Goal: Transaction & Acquisition: Book appointment/travel/reservation

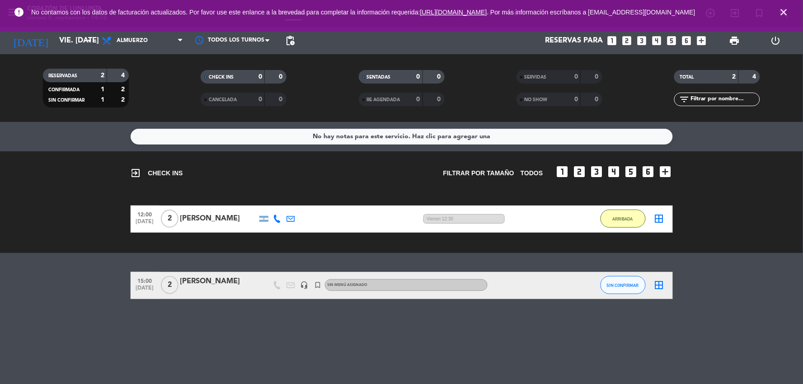
click at [786, 18] on icon "close" at bounding box center [784, 12] width 11 height 11
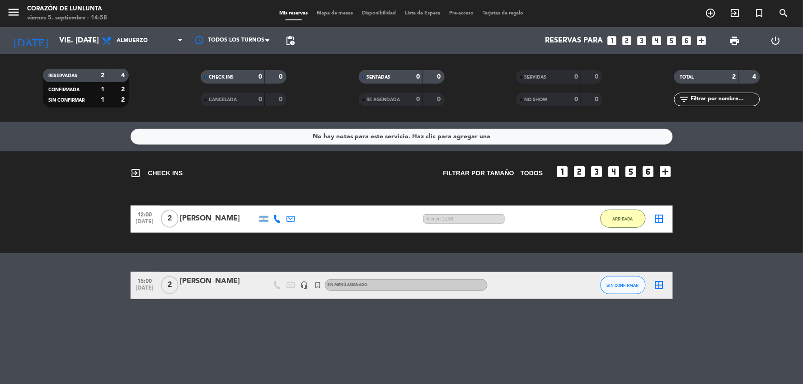
click at [757, 11] on icon "turned_in_not" at bounding box center [760, 13] width 11 height 11
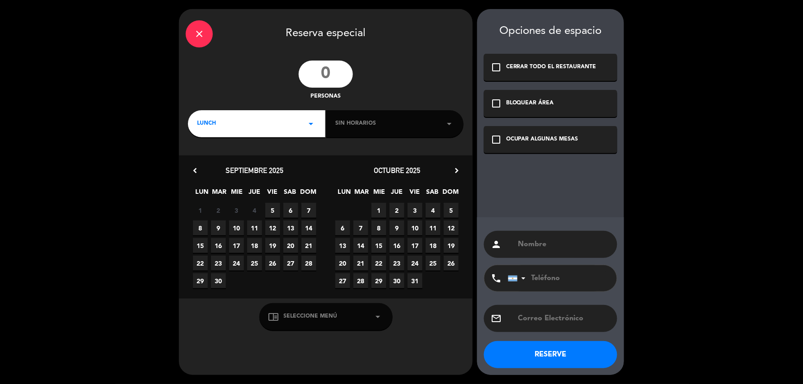
click at [319, 77] on input "number" at bounding box center [326, 74] width 54 height 27
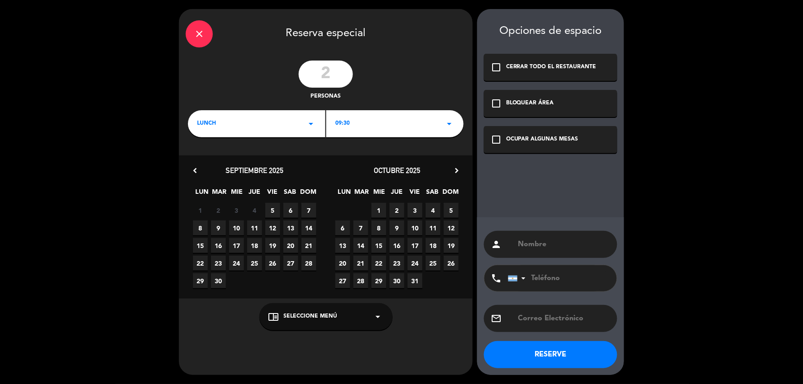
type input "2"
click at [392, 121] on div "09:30 arrow_drop_down" at bounding box center [394, 123] width 137 height 27
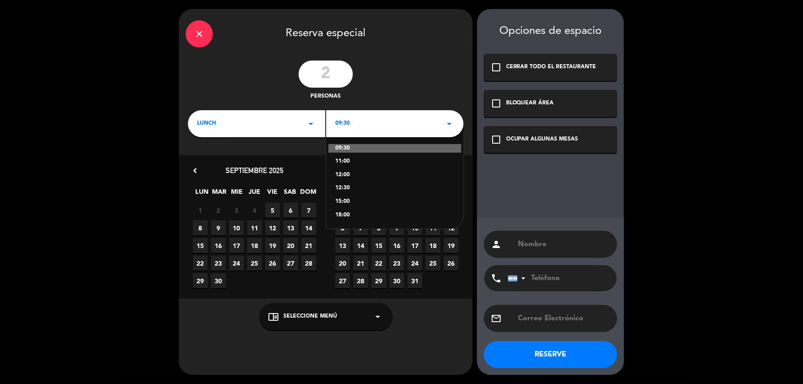
click at [368, 156] on div "09:30 11:00 12:00 12:30 15:00 18:00" at bounding box center [394, 176] width 137 height 105
click at [365, 161] on div "11:00" at bounding box center [394, 161] width 119 height 9
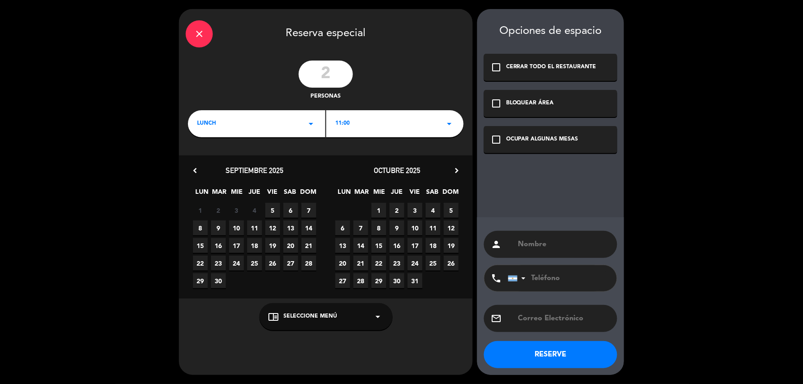
click at [289, 229] on span "13" at bounding box center [290, 228] width 15 height 15
click at [321, 325] on div "chrome_reader_mode Seleccione Menú arrow_drop_down" at bounding box center [326, 316] width 133 height 27
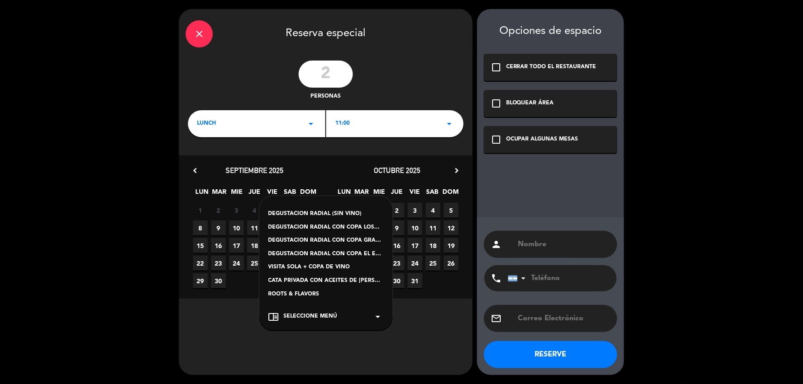
click at [338, 224] on div "DEGUSTACION RADIAL CON COPA LOSANCE" at bounding box center [326, 227] width 115 height 9
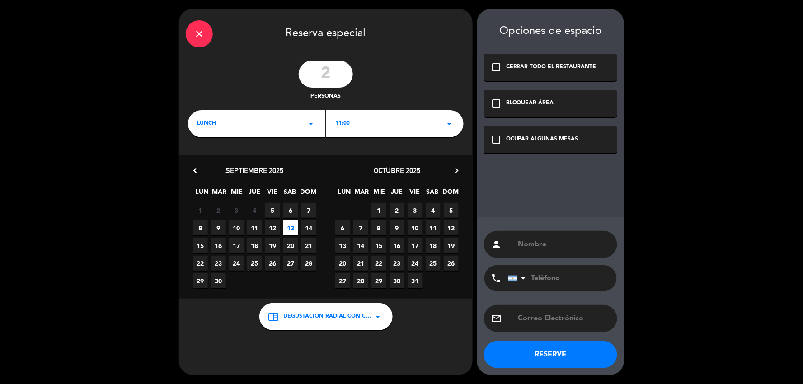
click at [544, 71] on div "check_box_outline_blank CERRAR TODO EL RESTAURANTE" at bounding box center [550, 67] width 133 height 27
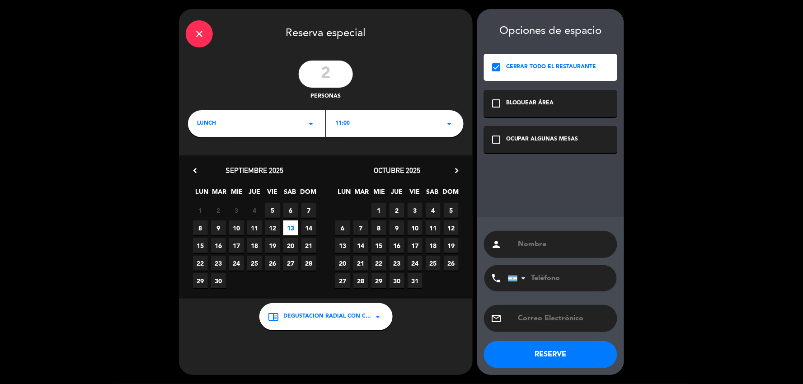
click at [562, 240] on input "text" at bounding box center [564, 244] width 93 height 13
type input "[PERSON_NAME]"
click at [550, 355] on button "RESERVE" at bounding box center [550, 354] width 133 height 27
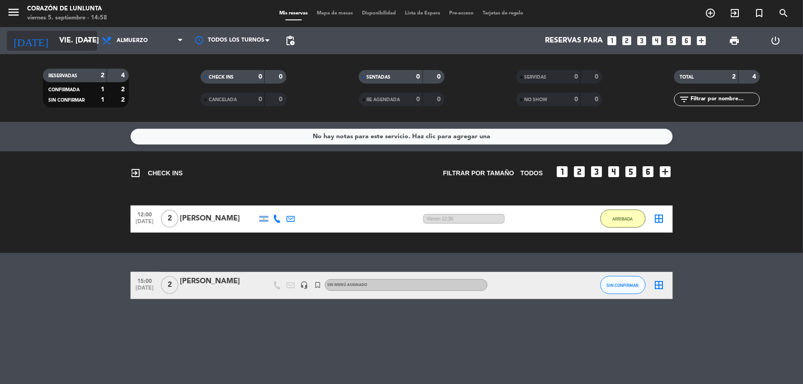
click at [59, 47] on input "vie. [DATE]" at bounding box center [103, 41] width 96 height 18
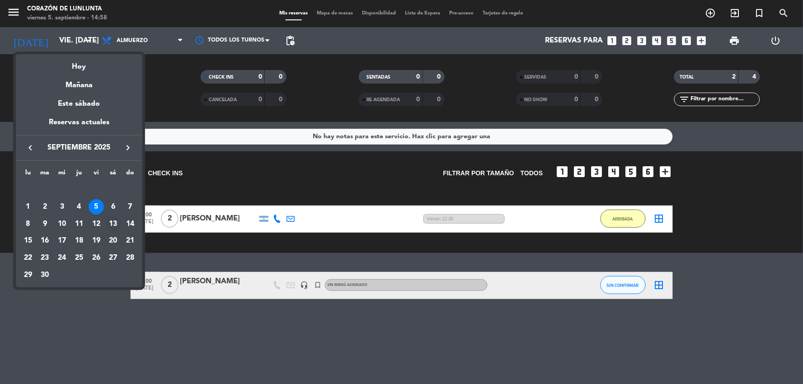
click at [118, 223] on div "13" at bounding box center [112, 224] width 15 height 15
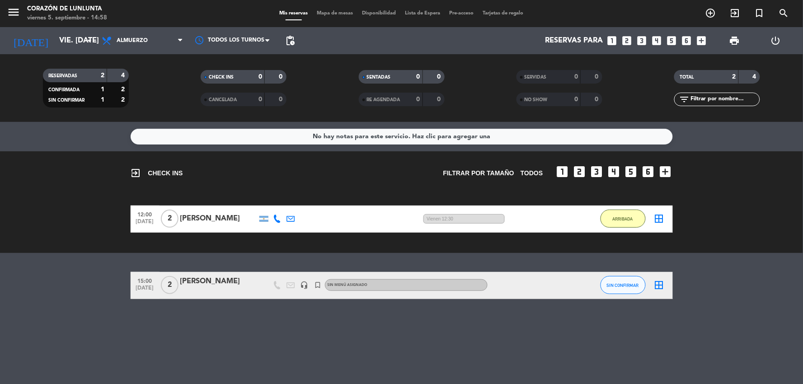
type input "sáb. [DATE]"
